Goal: Information Seeking & Learning: Learn about a topic

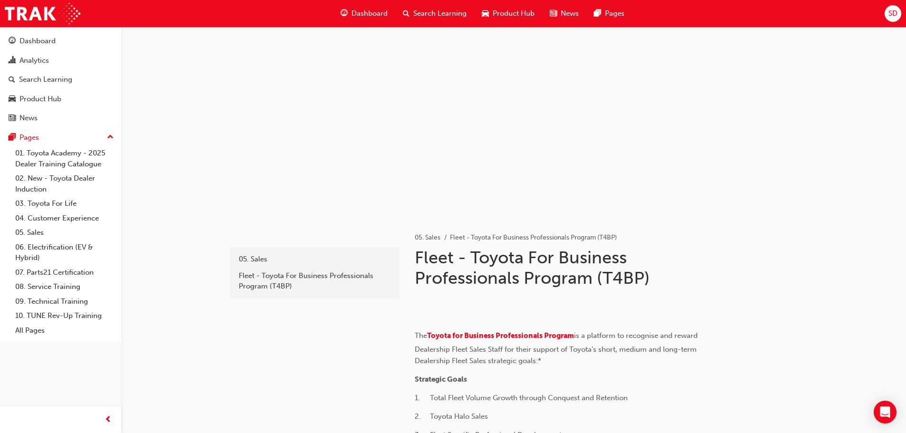
click at [437, 9] on span "Search Learning" at bounding box center [439, 13] width 53 height 11
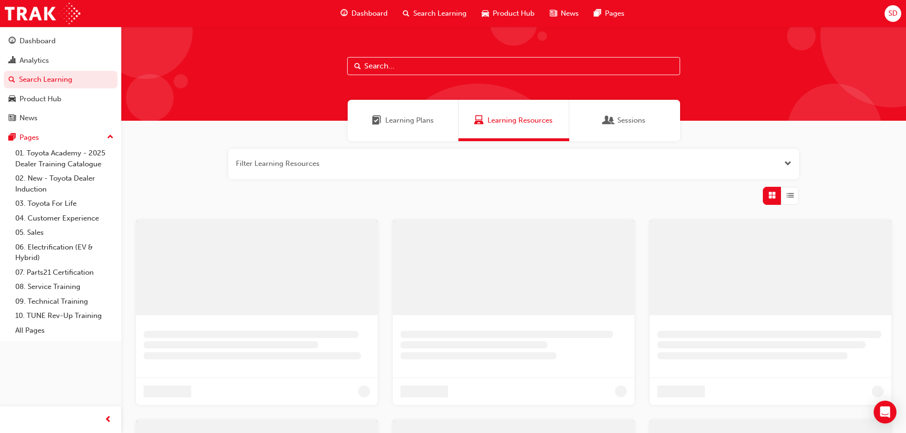
click at [401, 69] on input "text" at bounding box center [513, 66] width 333 height 18
click at [408, 112] on div "Learning Plans" at bounding box center [403, 120] width 111 height 41
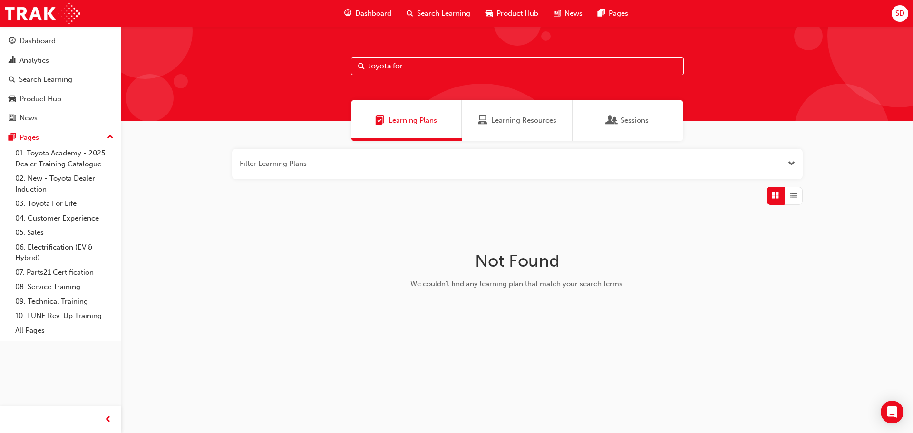
click at [455, 62] on input "toyota for" at bounding box center [517, 66] width 333 height 18
drag, startPoint x: 440, startPoint y: 66, endPoint x: 212, endPoint y: 67, distance: 227.4
click at [212, 67] on div "toyota for" at bounding box center [517, 74] width 792 height 94
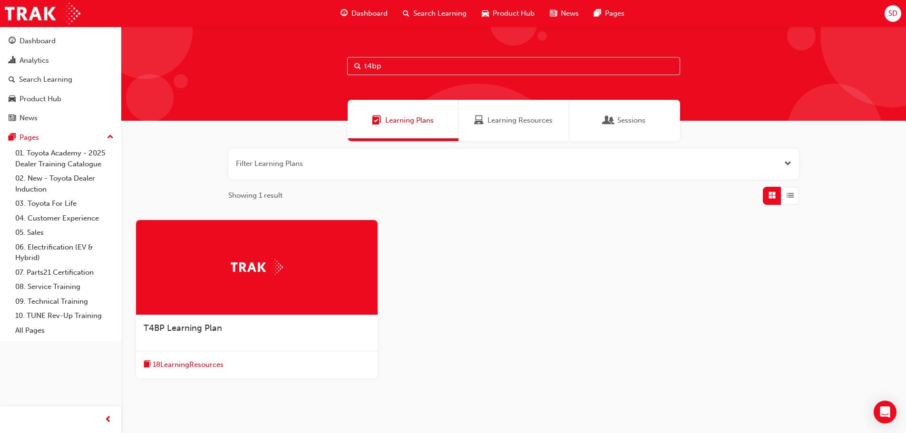
type input "t4bp"
click at [245, 324] on div "T4BP Learning Plan" at bounding box center [257, 328] width 226 height 11
